Goal: Transaction & Acquisition: Book appointment/travel/reservation

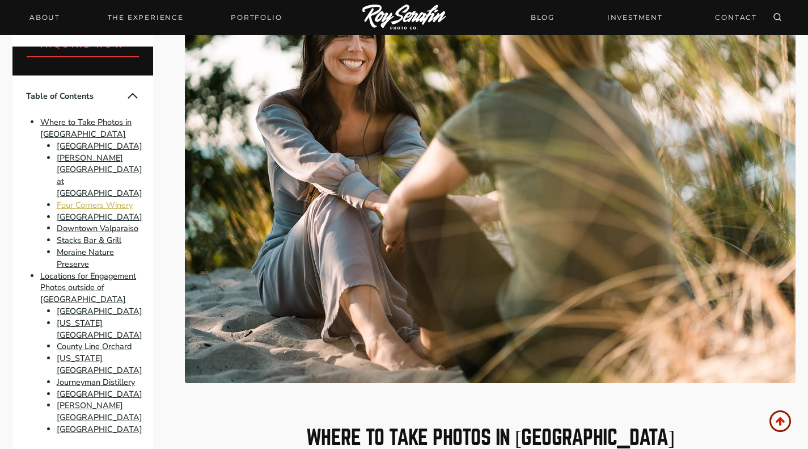
scroll to position [119, 0]
click at [87, 211] on link "[GEOGRAPHIC_DATA]" at bounding box center [100, 216] width 86 height 11
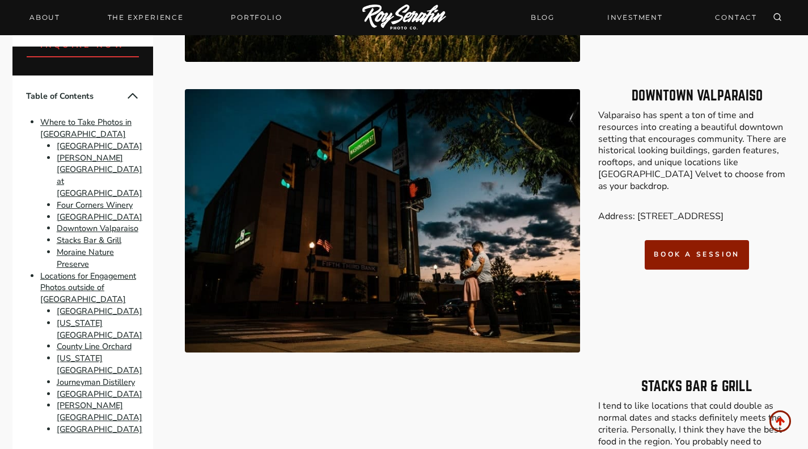
scroll to position [2507, 0]
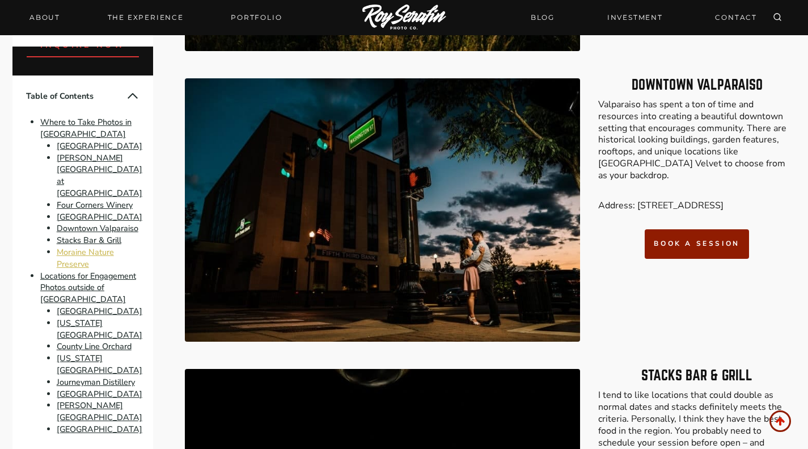
click at [82, 250] on link "Moraine Nature Preserve" at bounding box center [85, 257] width 57 height 23
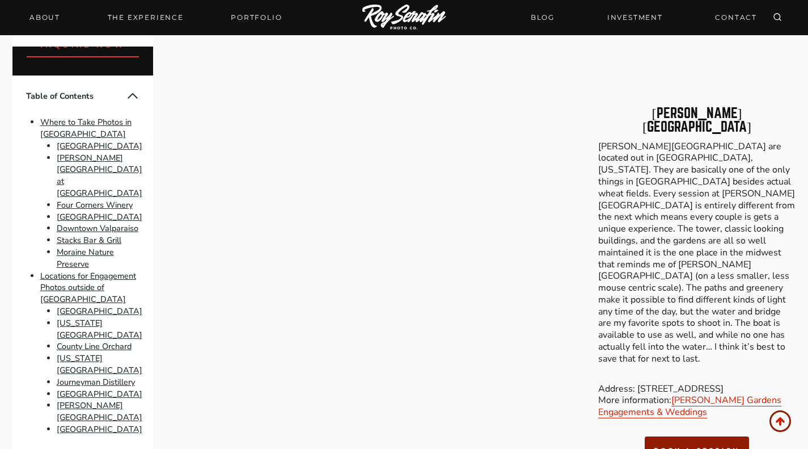
scroll to position [5813, 0]
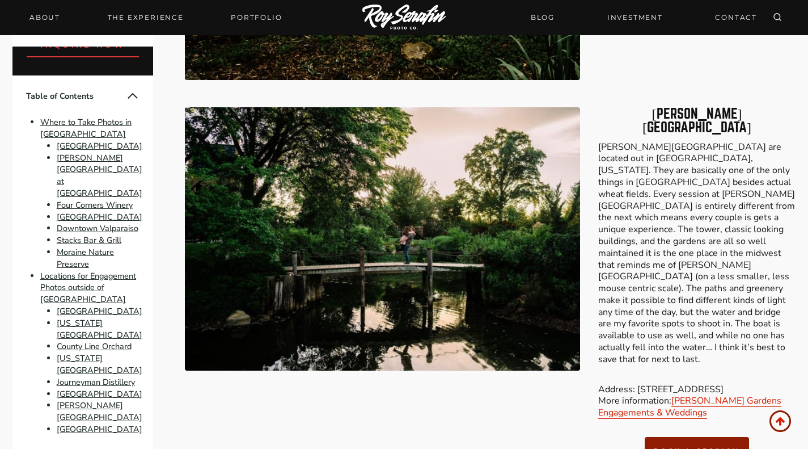
click at [520, 240] on img at bounding box center [382, 238] width 395 height 263
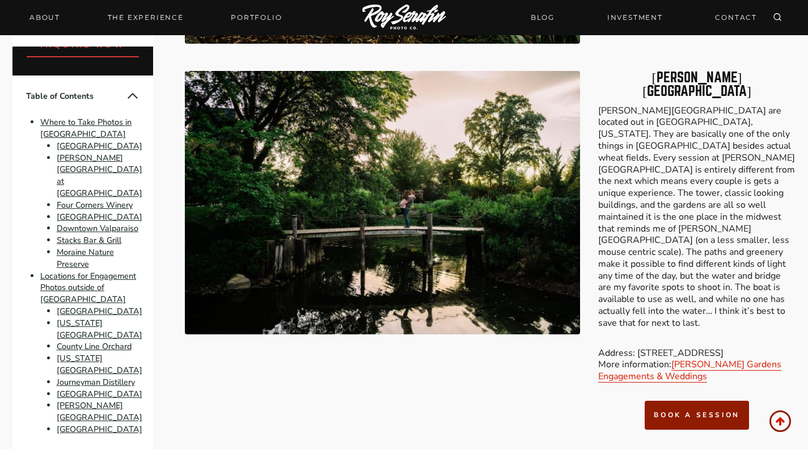
scroll to position [5866, 0]
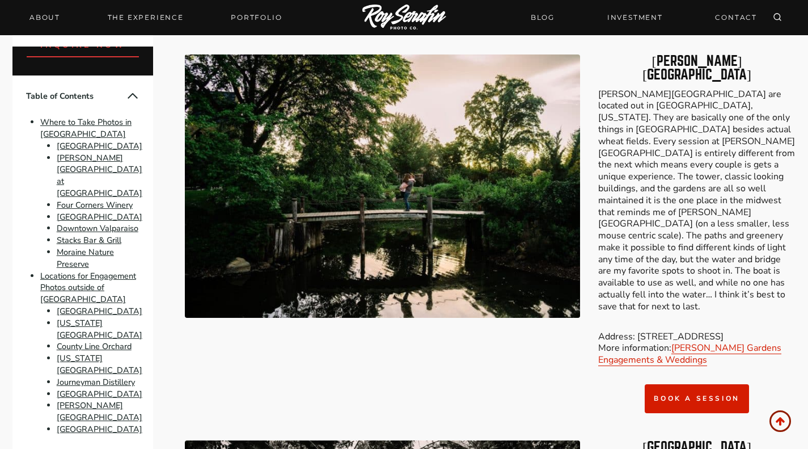
click at [672, 394] on span "book a session" at bounding box center [697, 398] width 86 height 9
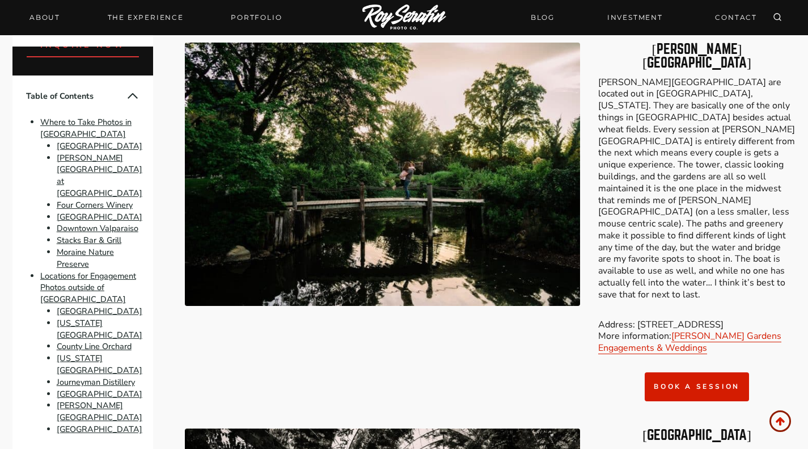
scroll to position [5877, 0]
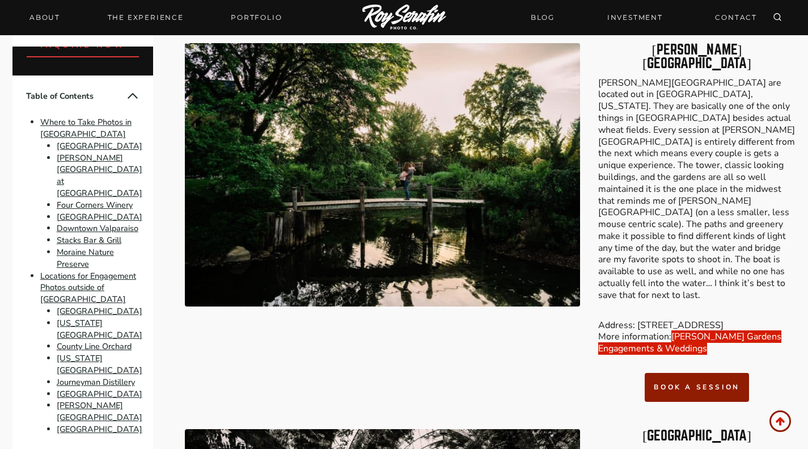
click at [684, 330] on link "[PERSON_NAME] Gardens Engagements & Weddings" at bounding box center [689, 342] width 183 height 24
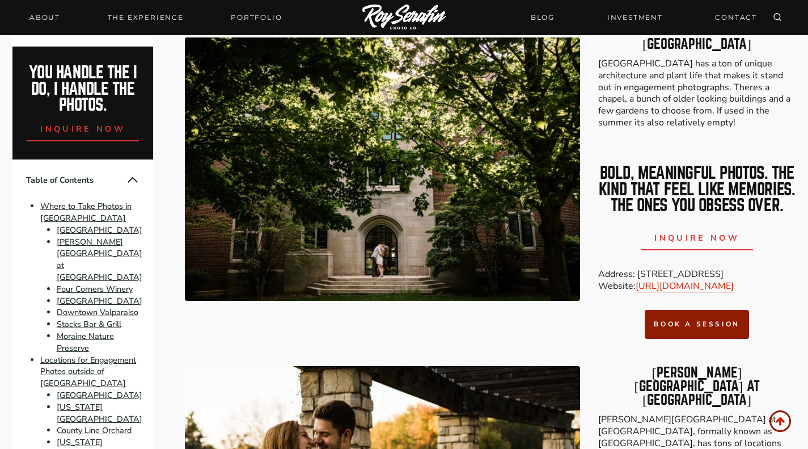
scroll to position [1020, 0]
